Goal: Task Accomplishment & Management: Manage account settings

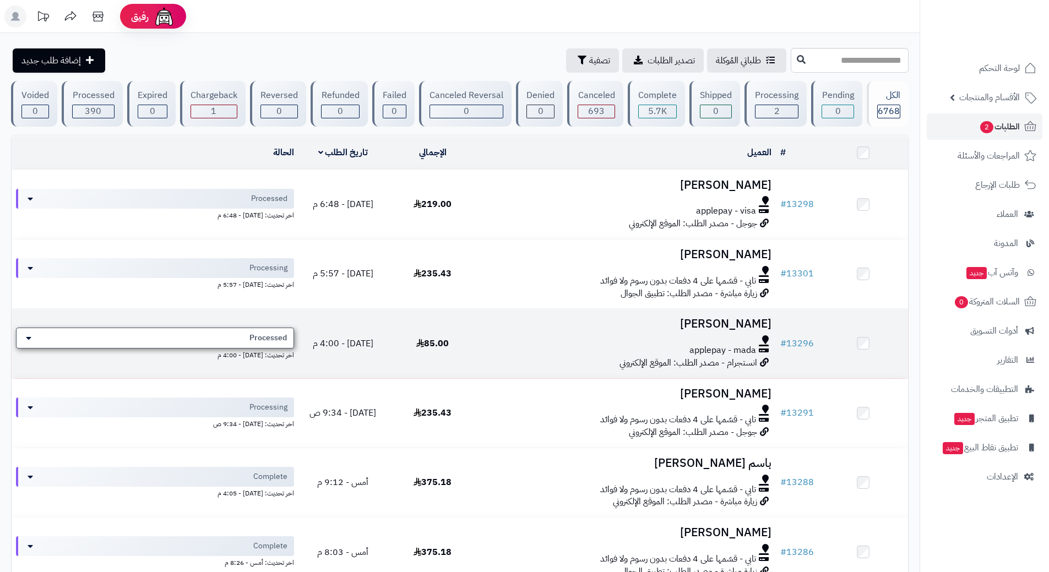
click at [258, 337] on span "Processed" at bounding box center [267, 337] width 37 height 11
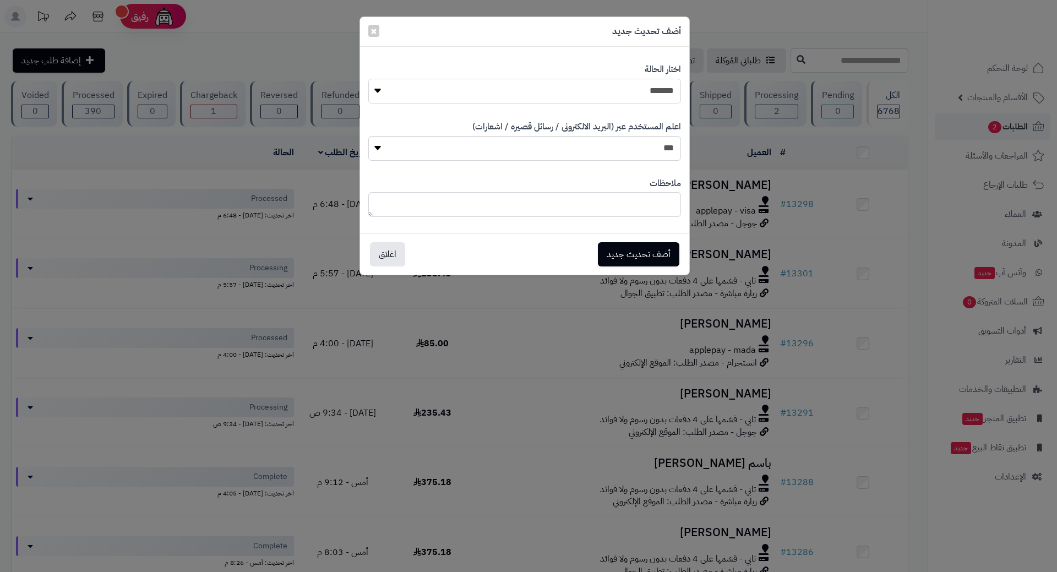
click at [616, 92] on select "**********" at bounding box center [524, 91] width 313 height 25
select select "*"
click at [368, 79] on select "**********" at bounding box center [524, 91] width 313 height 25
click at [626, 249] on button "أضف تحديث جديد" at bounding box center [638, 254] width 81 height 24
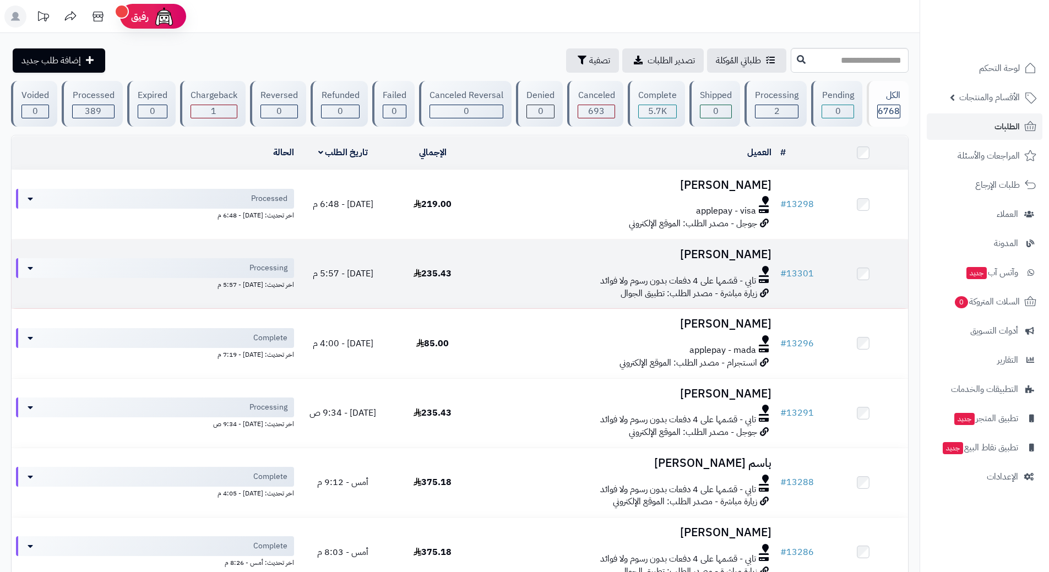
click at [484, 275] on div "تابي - قسّمها على 4 دفعات بدون رسوم ولا فوائد" at bounding box center [627, 281] width 290 height 13
click at [484, 272] on div at bounding box center [627, 270] width 290 height 9
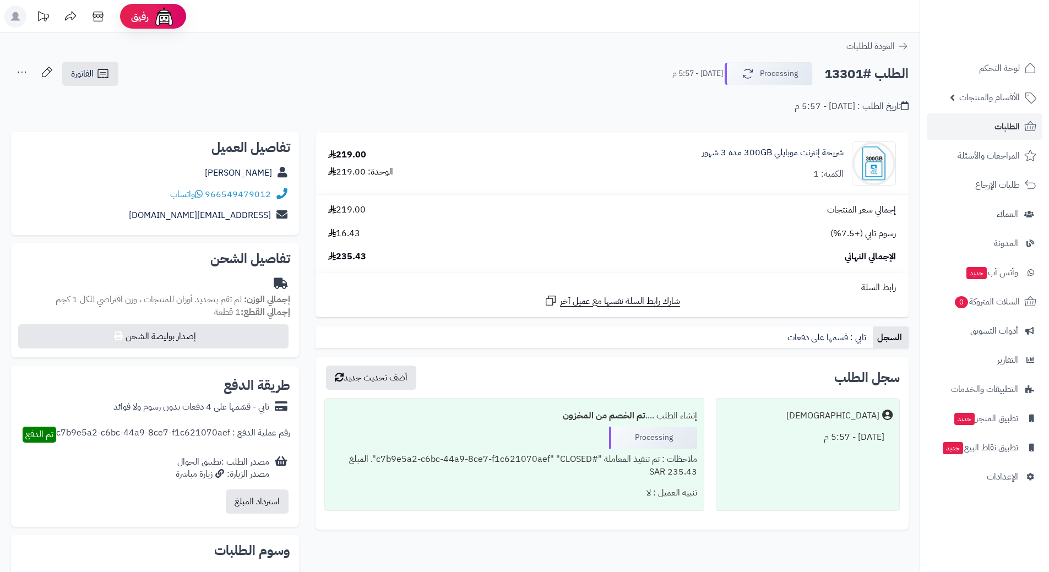
click at [861, 69] on h2 "الطلب #13301" at bounding box center [866, 74] width 84 height 23
click at [863, 70] on h2 "الطلب #13301" at bounding box center [866, 74] width 84 height 23
copy div "الطلب #13301 Processing"
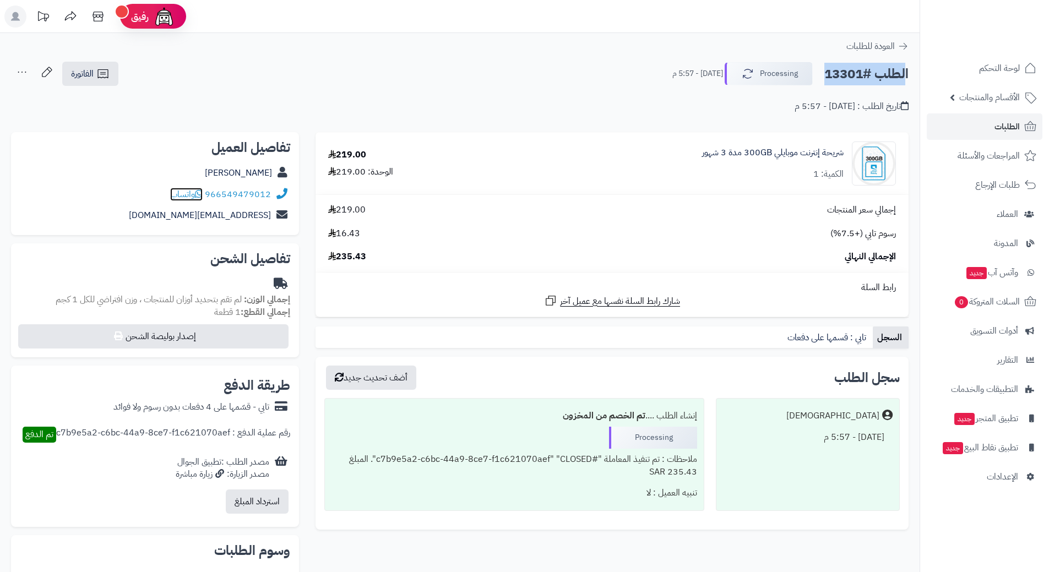
click at [203, 193] on icon at bounding box center [199, 193] width 8 height 9
click at [962, 124] on link "الطلبات" at bounding box center [984, 126] width 116 height 26
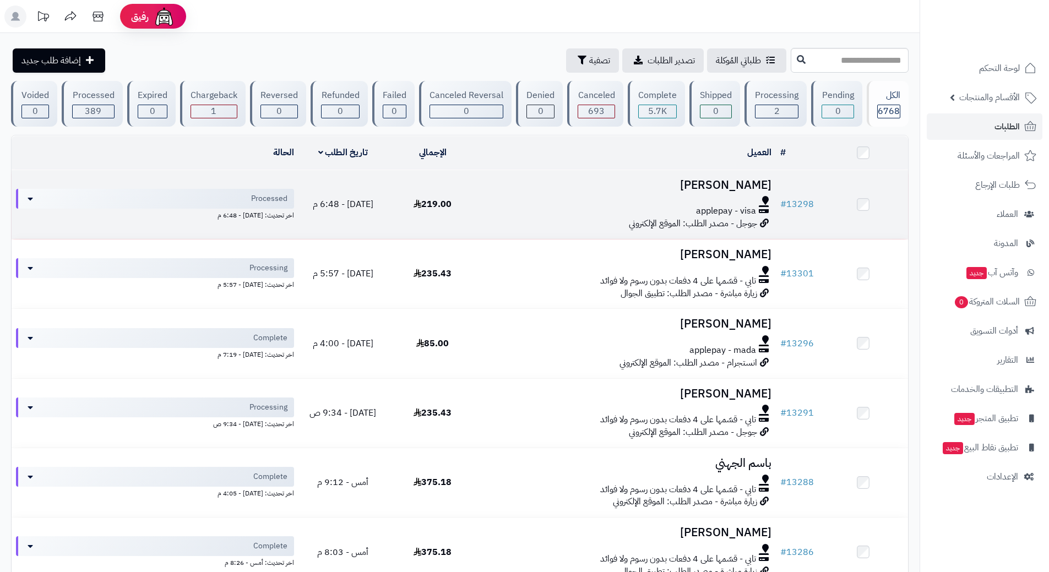
click at [504, 216] on td "طلال لسلوم applepay - visa جوجل - مصدر الطلب: الموقع الإلكتروني" at bounding box center [626, 204] width 298 height 69
click at [499, 211] on div "applepay - visa" at bounding box center [627, 211] width 290 height 13
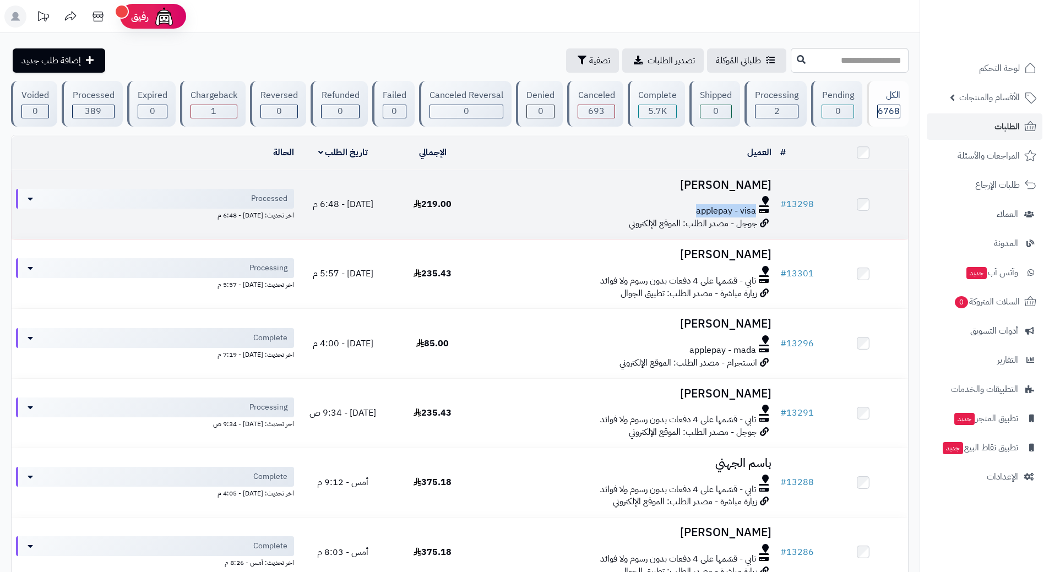
click at [499, 212] on div "applepay - visa" at bounding box center [627, 211] width 290 height 13
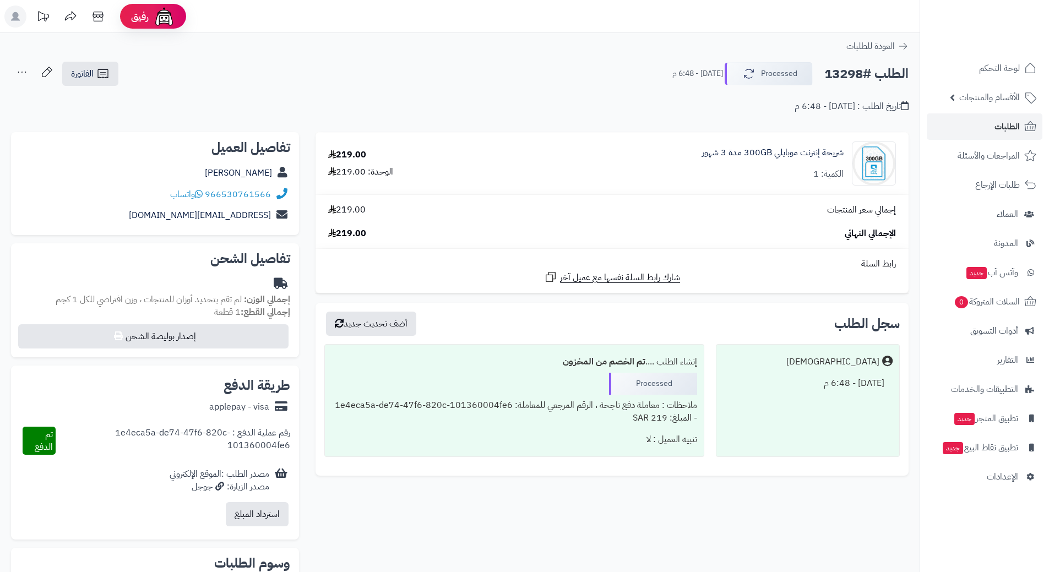
click at [888, 72] on h2 "الطلب #13298" at bounding box center [866, 74] width 84 height 23
copy div "الطلب #13298 Processed"
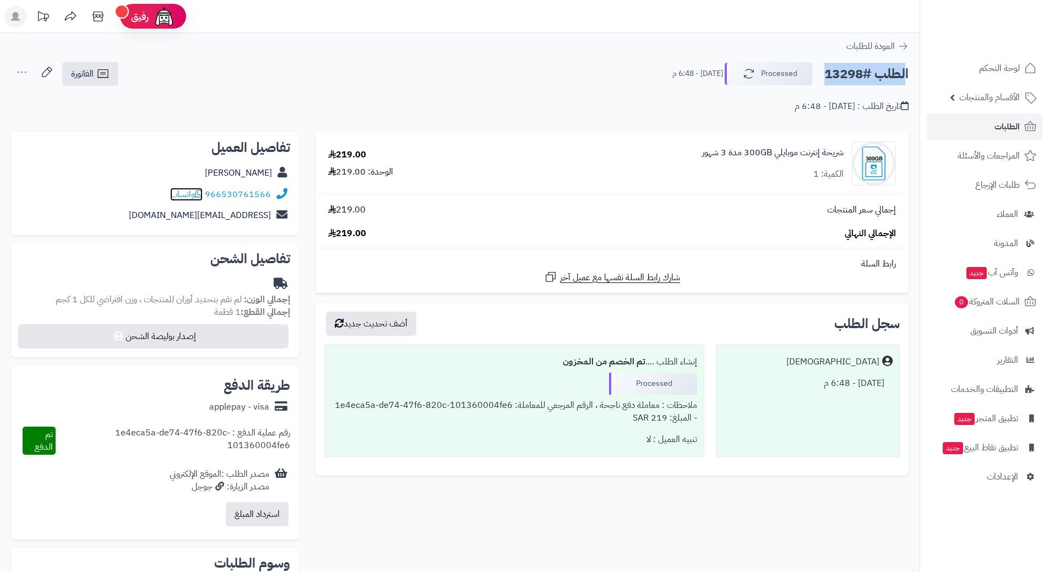
click at [202, 195] on icon at bounding box center [199, 193] width 8 height 9
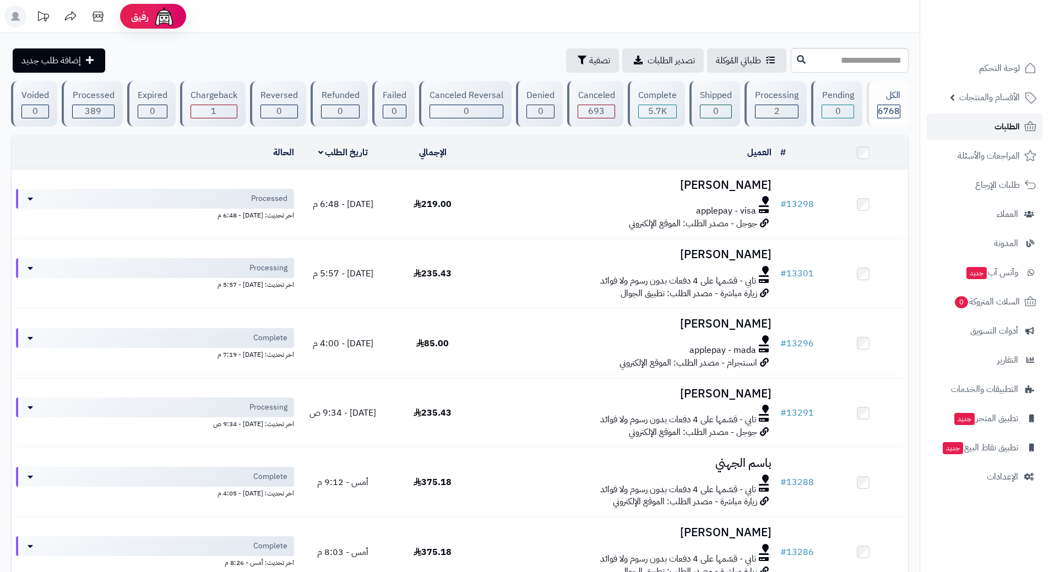
click at [974, 124] on link "الطلبات" at bounding box center [984, 126] width 116 height 26
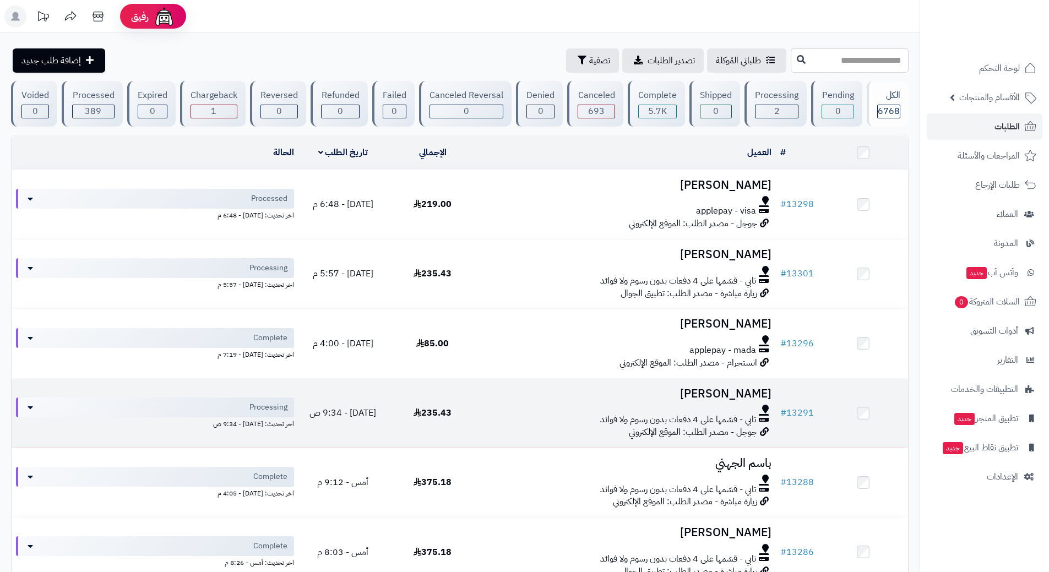
click at [513, 401] on td "محمد القحطاني تابي - قسّمها على 4 دفعات بدون رسوم ولا فوائد جوجل - مصدر الطلب: …" at bounding box center [626, 413] width 298 height 69
click at [503, 396] on h3 "[PERSON_NAME]" at bounding box center [627, 394] width 290 height 13
click at [504, 398] on h3 "[PERSON_NAME]" at bounding box center [627, 394] width 290 height 13
click at [504, 398] on h3 "محمد القحطاني" at bounding box center [627, 394] width 290 height 13
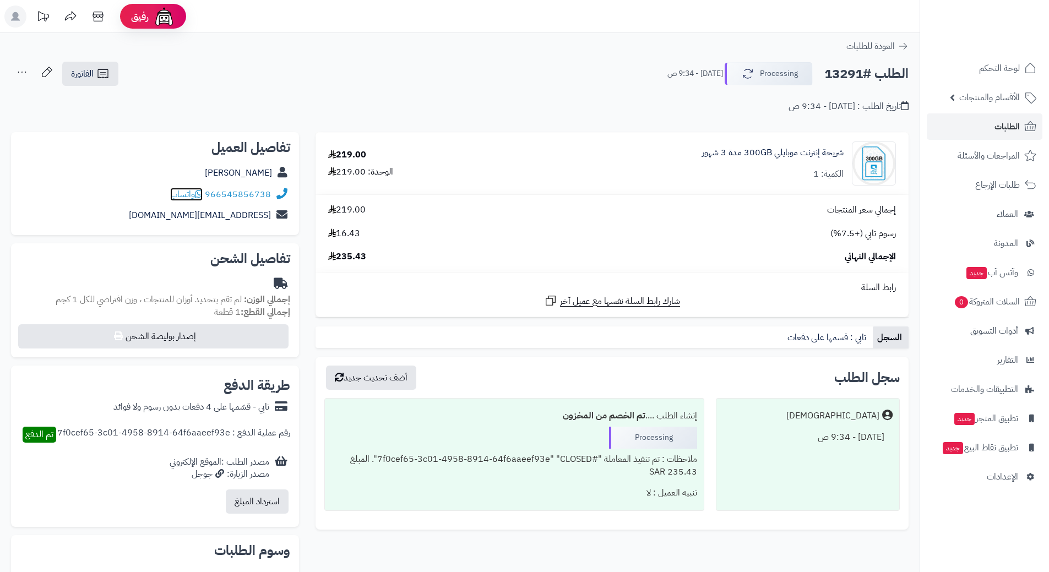
click at [200, 192] on icon at bounding box center [199, 193] width 8 height 9
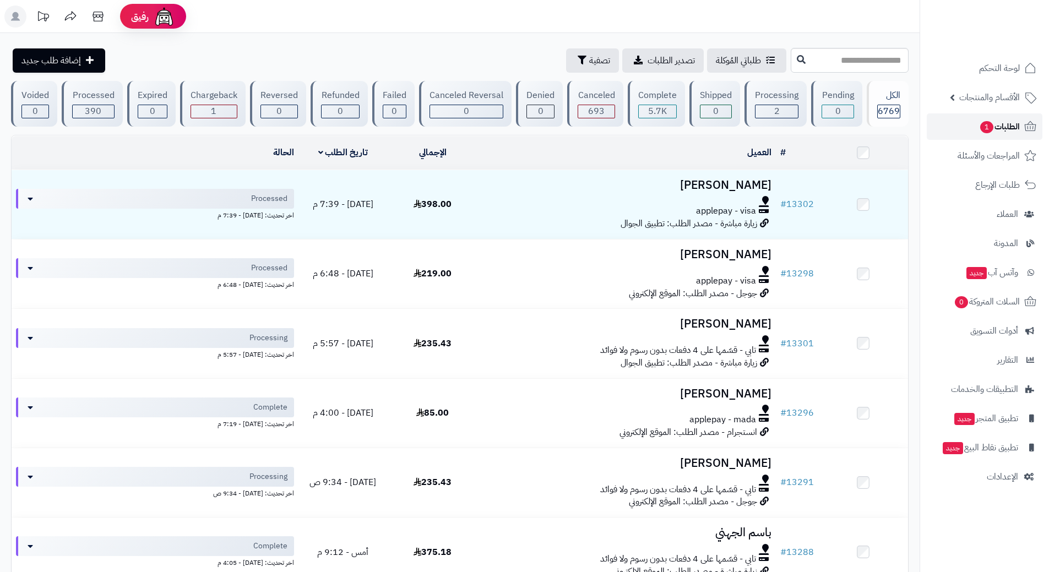
click at [940, 127] on link "الطلبات 1" at bounding box center [984, 126] width 116 height 26
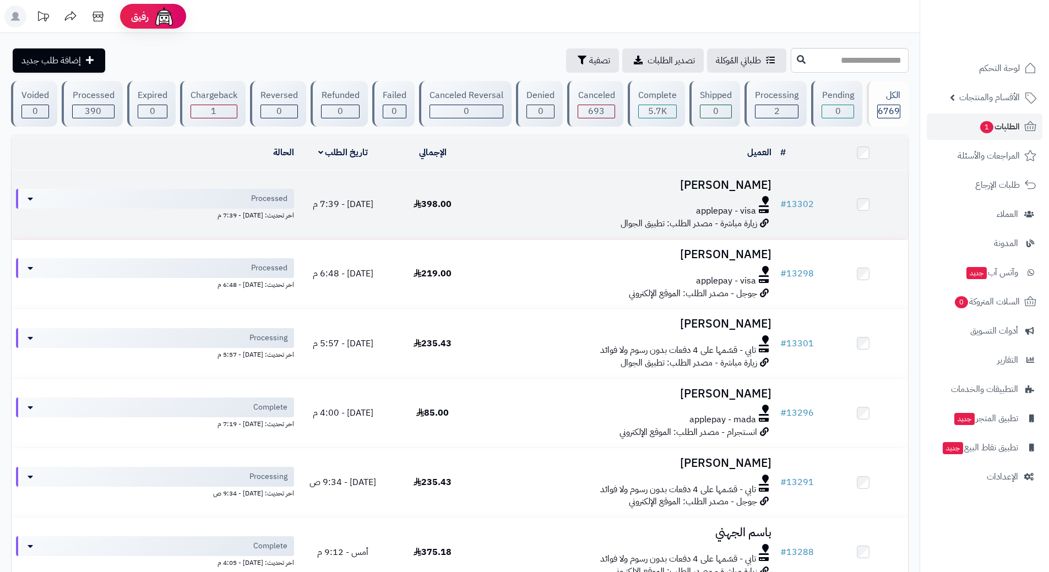
click at [480, 202] on td "حمدان الشهري applepay - visa زيارة مباشرة - مصدر الطلب: تطبيق الجوال" at bounding box center [626, 204] width 298 height 69
click at [480, 198] on td "حمدان الشهري applepay - visa زيارة مباشرة - مصدر الطلب: تطبيق الجوال" at bounding box center [626, 204] width 298 height 69
click at [528, 206] on div "applepay - visa" at bounding box center [627, 211] width 290 height 13
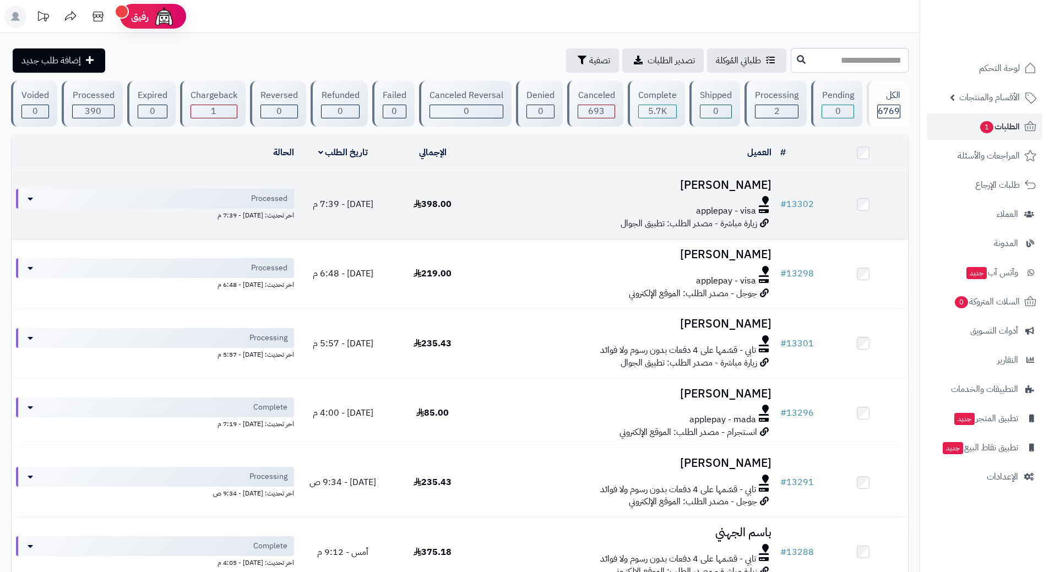
click at [528, 205] on div "applepay - visa" at bounding box center [627, 211] width 290 height 13
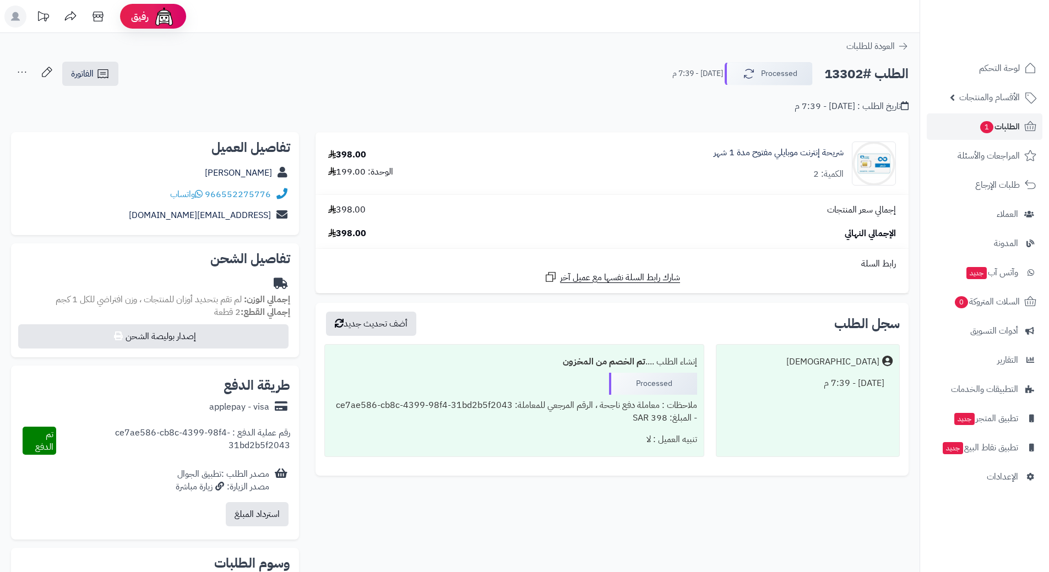
click at [883, 70] on h2 "الطلب #13302" at bounding box center [866, 74] width 84 height 23
click at [484, 120] on div "**********" at bounding box center [459, 92] width 919 height 63
click at [873, 73] on h2 "الطلب #13302" at bounding box center [866, 74] width 84 height 23
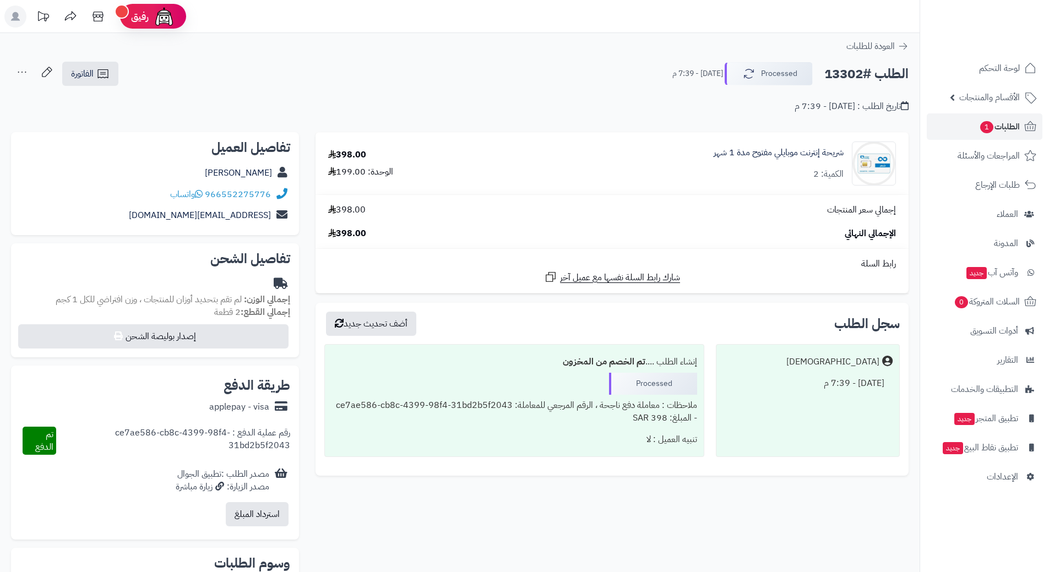
click at [869, 70] on h2 "الطلب #13302" at bounding box center [866, 74] width 84 height 23
click at [868, 72] on h2 "الطلب #13302" at bounding box center [866, 74] width 84 height 23
click at [869, 74] on h2 "الطلب #13302" at bounding box center [866, 74] width 84 height 23
click at [866, 77] on h2 "الطلب #13302" at bounding box center [866, 74] width 84 height 23
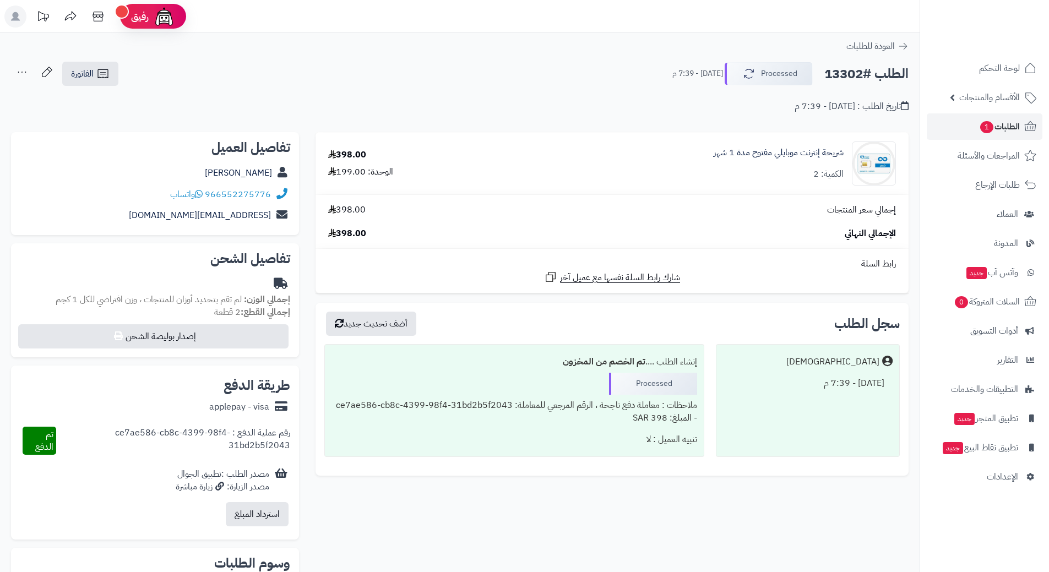
click at [866, 78] on h2 "الطلب #13302" at bounding box center [866, 74] width 84 height 23
click at [198, 194] on icon at bounding box center [199, 193] width 8 height 9
